Goal: Task Accomplishment & Management: Manage account settings

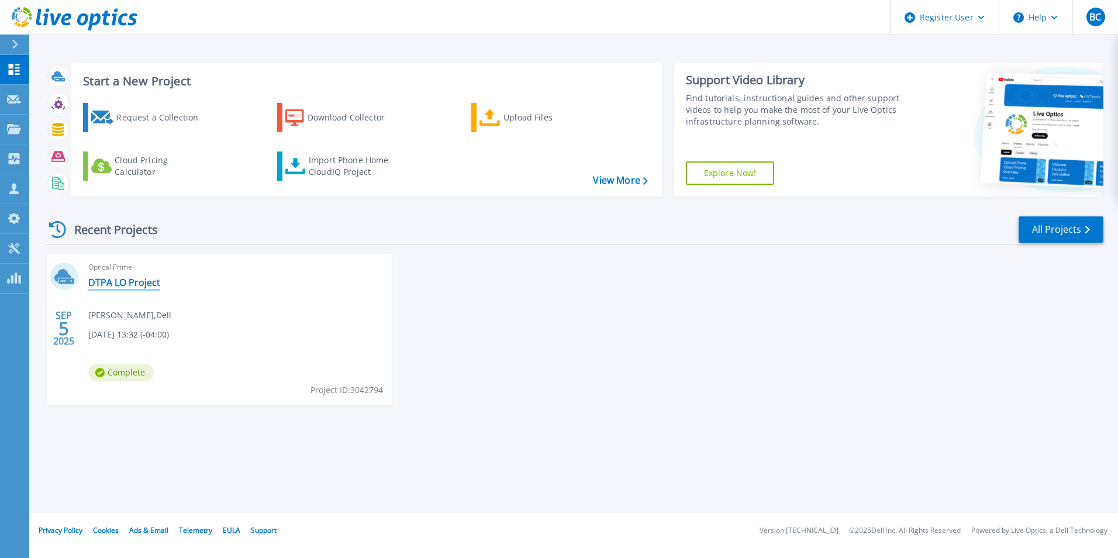
click at [123, 278] on link "DTPA LO Project" at bounding box center [124, 282] width 72 height 12
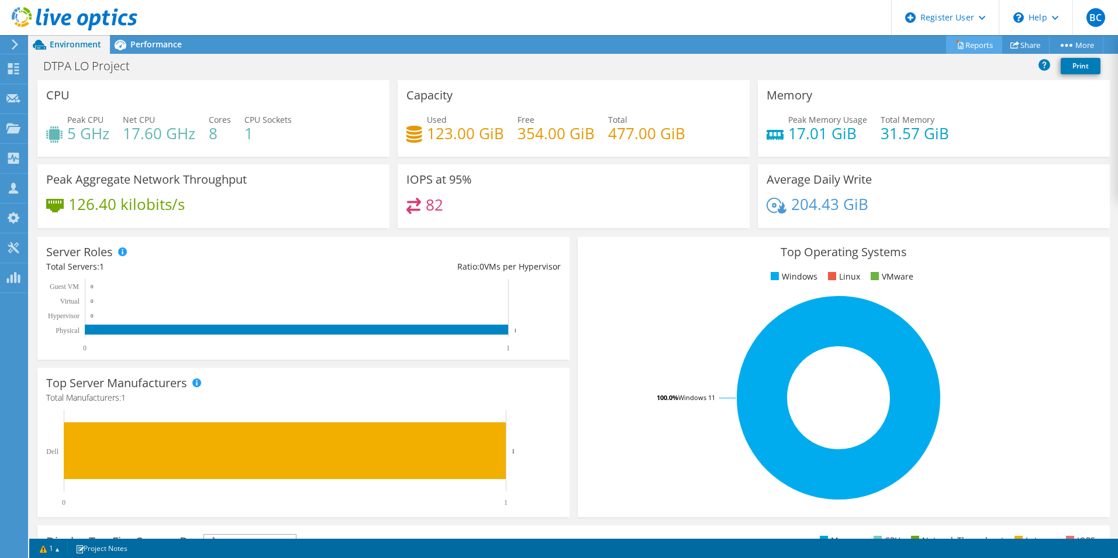
click at [962, 47] on link "Reports" at bounding box center [974, 45] width 56 height 18
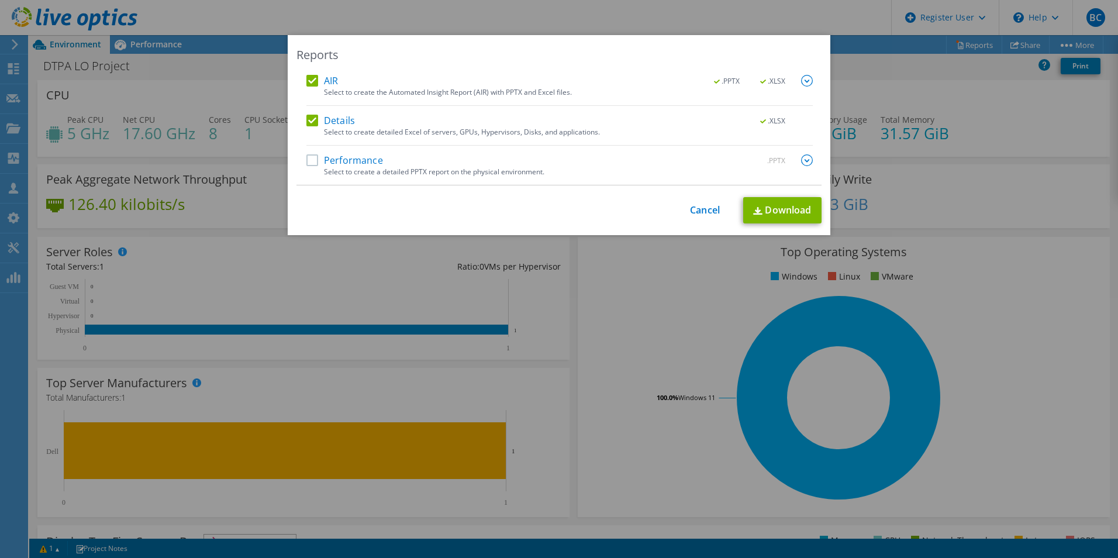
drag, startPoint x: 811, startPoint y: 153, endPoint x: 797, endPoint y: 161, distance: 15.7
click at [808, 155] on div "AIR .PPTX .XLSX Select to create the Automated Insight Report (AIR) with PPTX a…" at bounding box center [558, 130] width 525 height 110
click at [801, 161] on img at bounding box center [807, 160] width 12 height 12
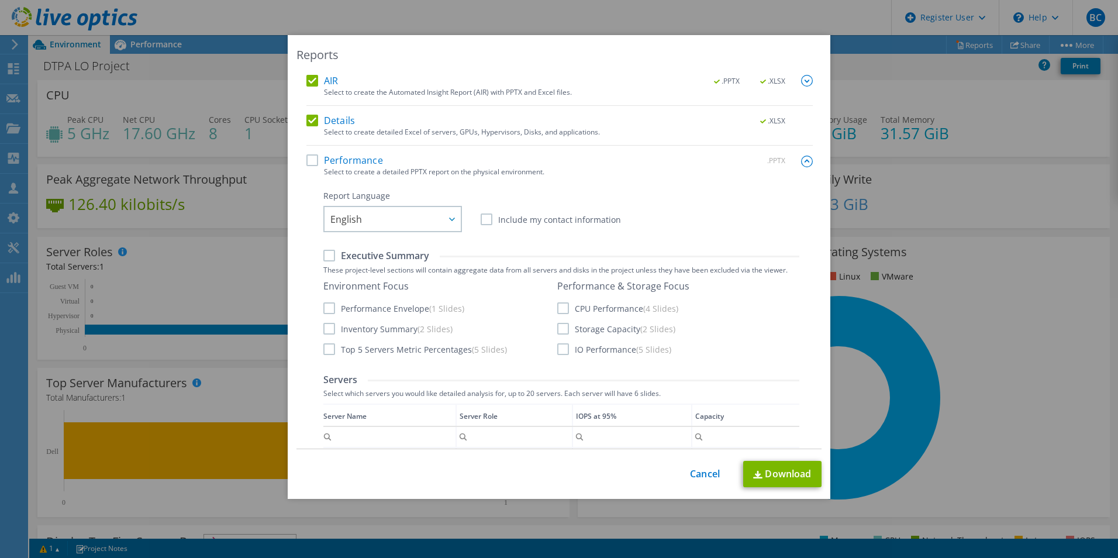
click at [893, 256] on div "Reports AIR .PPTX .XLSX Select to create the Automated Insight Report (AIR) wit…" at bounding box center [559, 278] width 1118 height 487
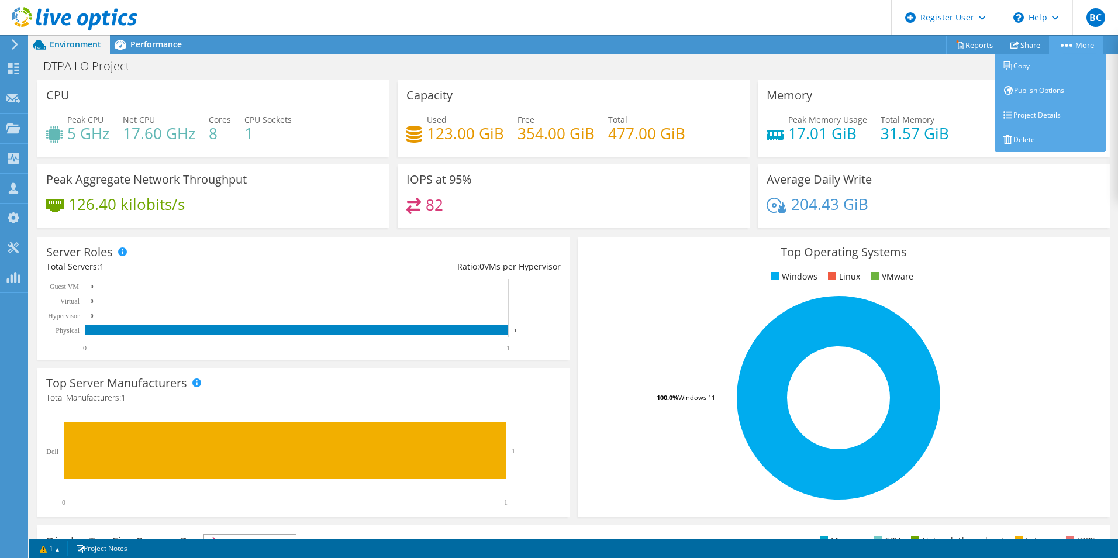
click at [1078, 46] on link "More" at bounding box center [1076, 45] width 54 height 18
click at [1062, 113] on link "Project Details" at bounding box center [1049, 115] width 111 height 25
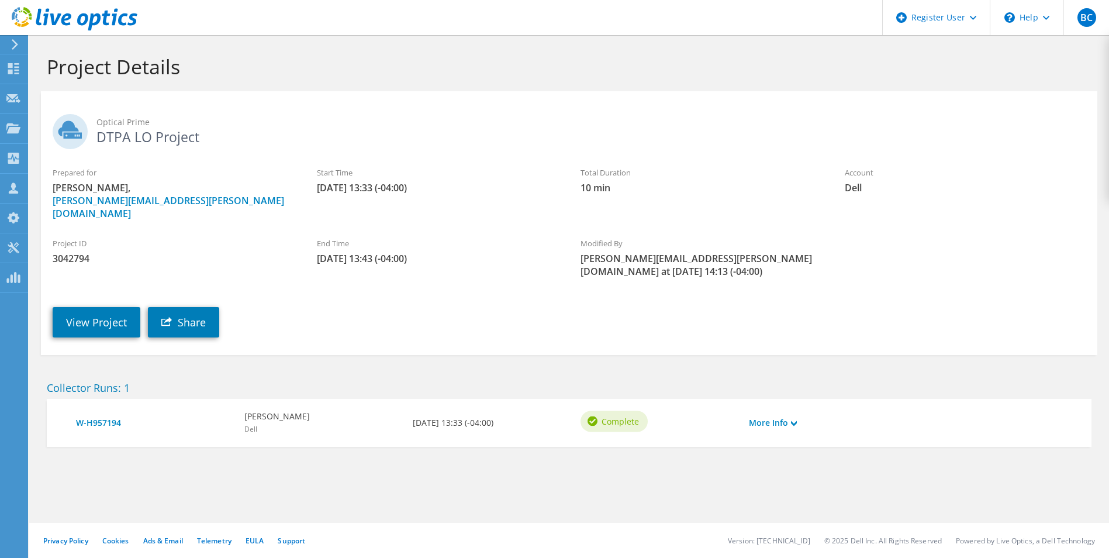
drag, startPoint x: 383, startPoint y: 213, endPoint x: 379, endPoint y: 302, distance: 89.5
drag, startPoint x: 388, startPoint y: 332, endPoint x: 385, endPoint y: 226, distance: 106.4
click at [14, 64] on icon at bounding box center [13, 68] width 14 height 11
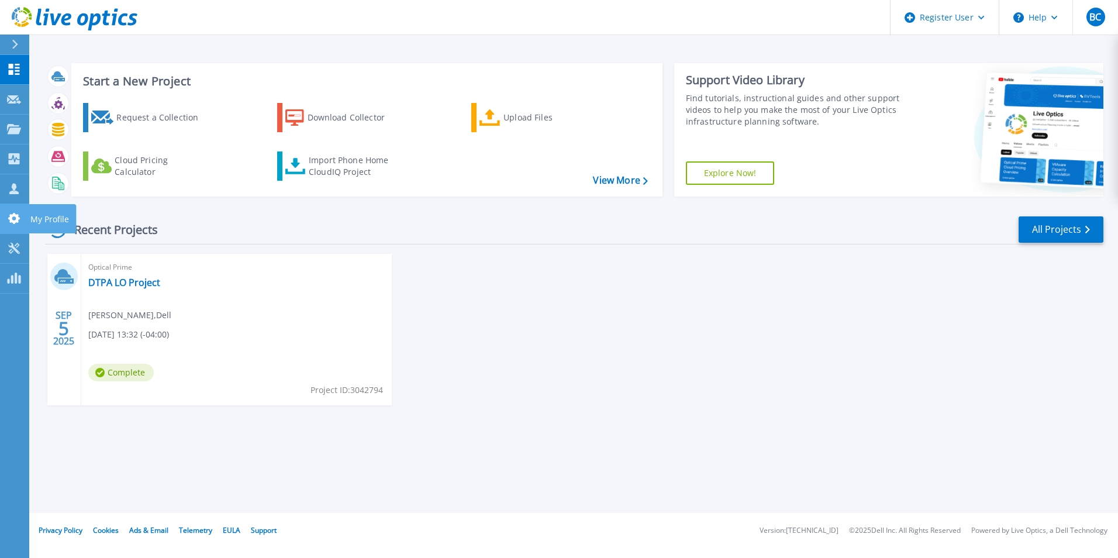
click at [20, 211] on link "My Profile My Profile" at bounding box center [14, 219] width 29 height 30
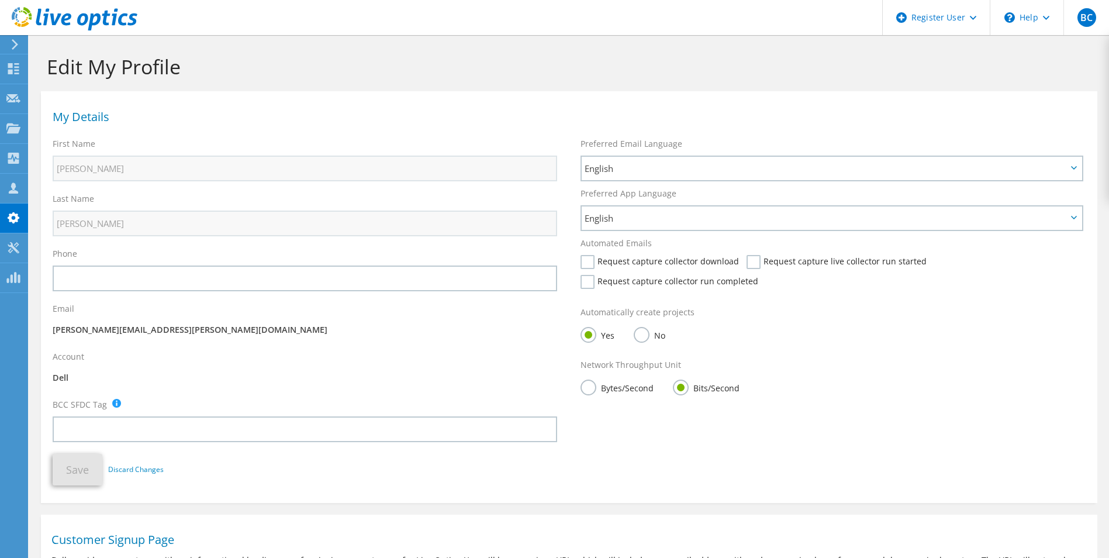
drag, startPoint x: 253, startPoint y: 117, endPoint x: 208, endPoint y: 19, distance: 107.8
click at [17, 72] on icon at bounding box center [13, 68] width 14 height 11
